Goal: Task Accomplishment & Management: Manage account settings

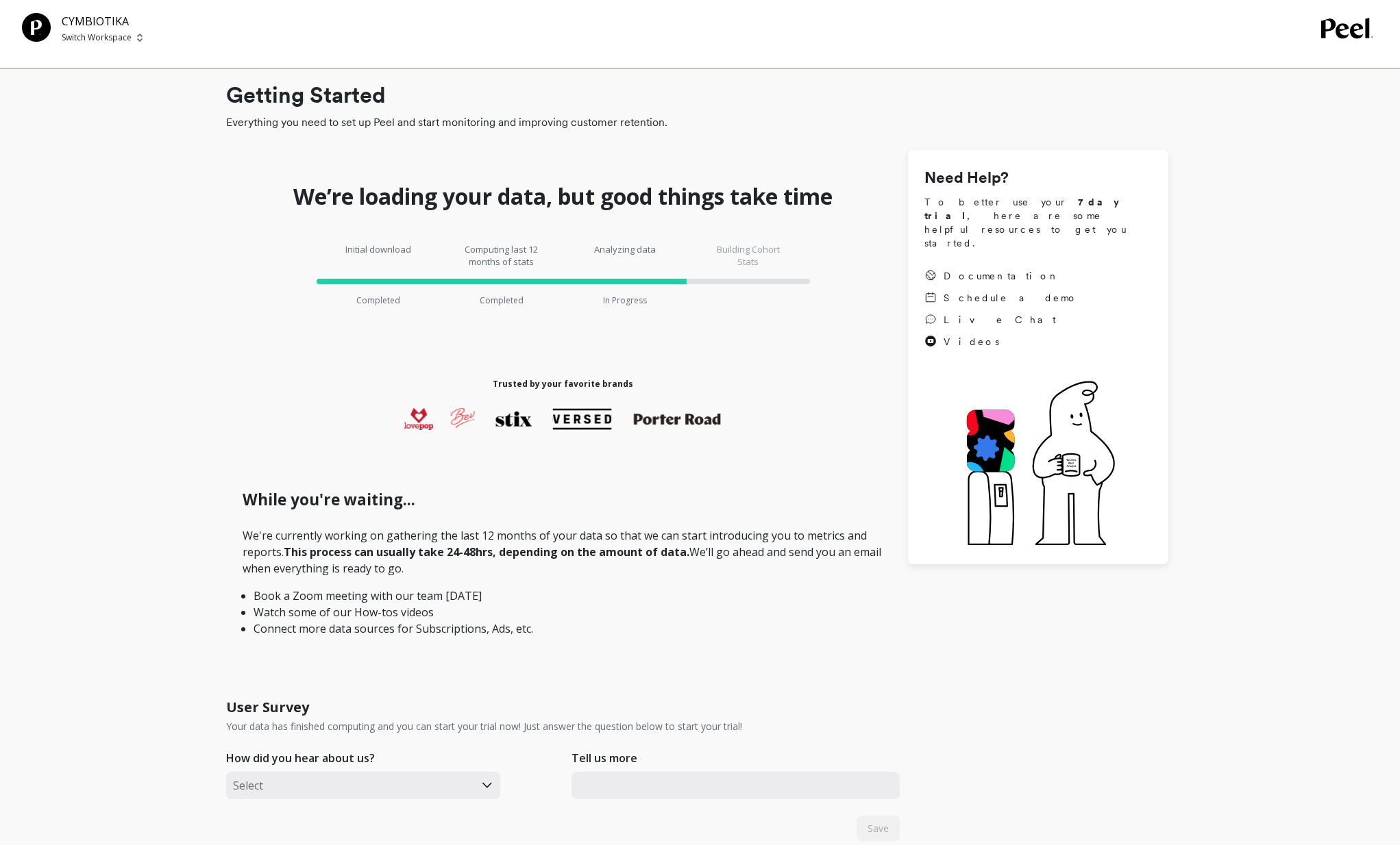
click at [108, 41] on p "Switch Workspace" at bounding box center [97, 38] width 70 height 11
click at [177, 56] on div "CYMBIOTIKA Switch Workspace Switch Workspace C CYMBIOTIKA" at bounding box center [700, 34] width 1400 height 68
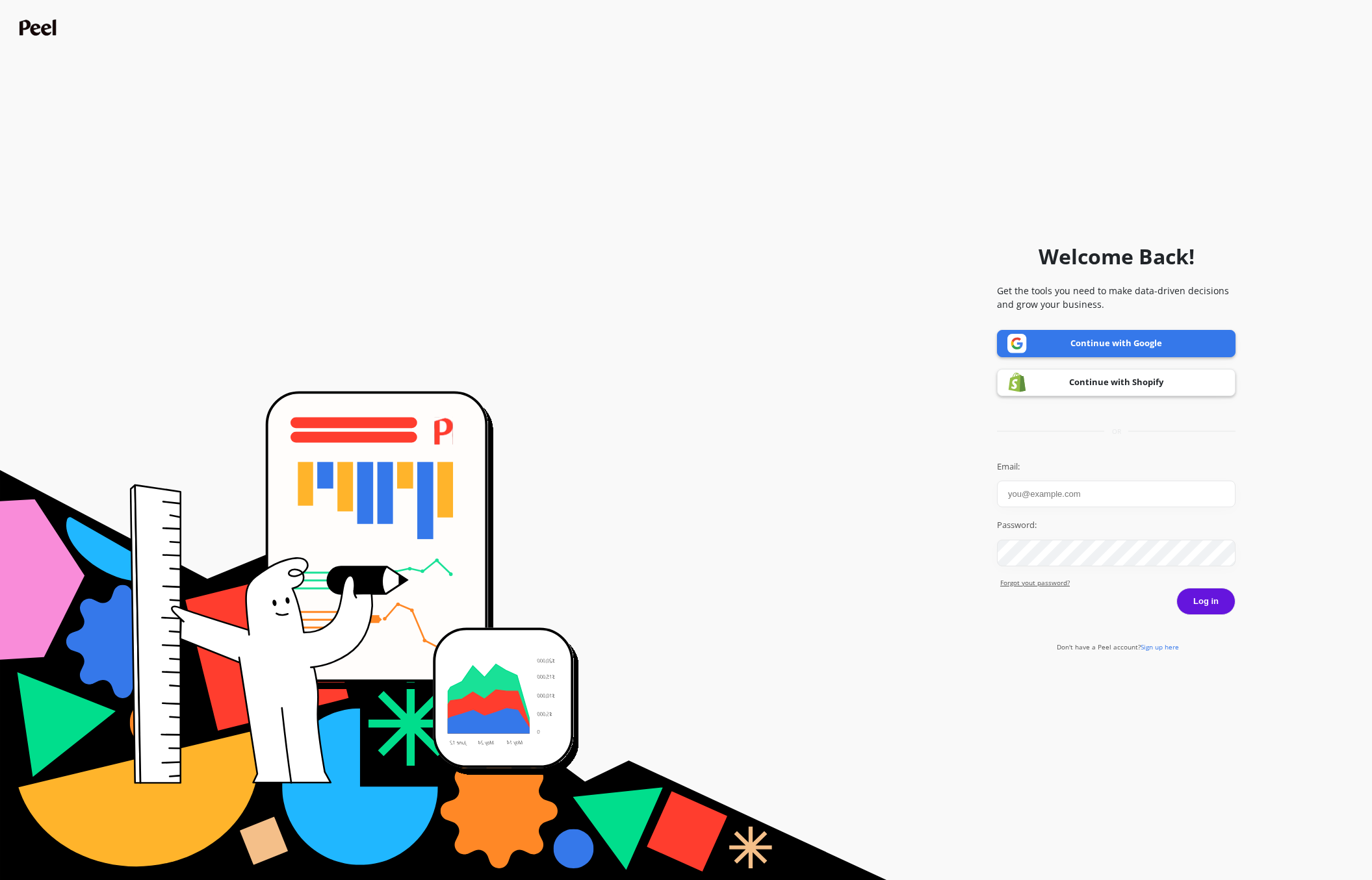
click at [563, 328] on form "Welcome Back! Get the tools you need to make data-driven decisions and grow you…" at bounding box center [686, 440] width 1359 height 867
